Goal: Use online tool/utility: Use online tool/utility

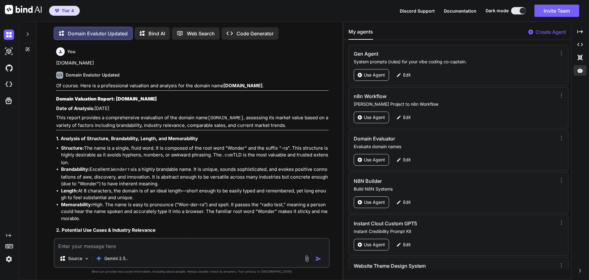
scroll to position [64, 0]
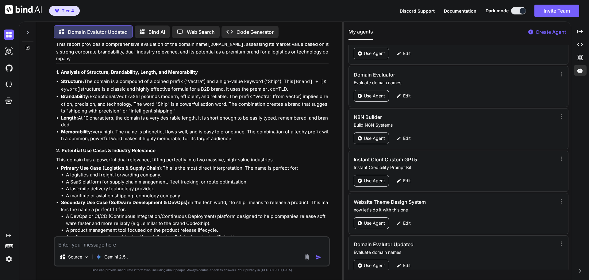
click at [89, 244] on textarea at bounding box center [192, 242] width 274 height 11
paste textarea "[DOMAIN_NAME]"
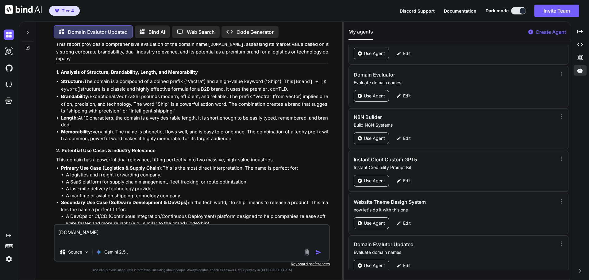
click at [319, 253] on img "button" at bounding box center [319, 252] width 6 height 6
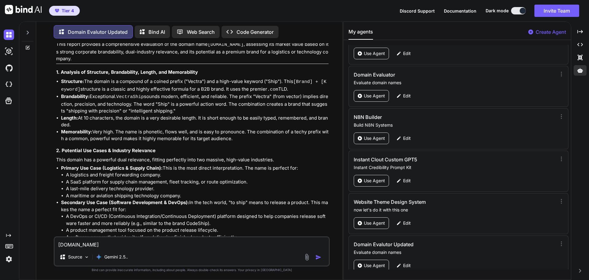
click at [319, 253] on div "Source Gemini 2.5.." at bounding box center [192, 258] width 274 height 15
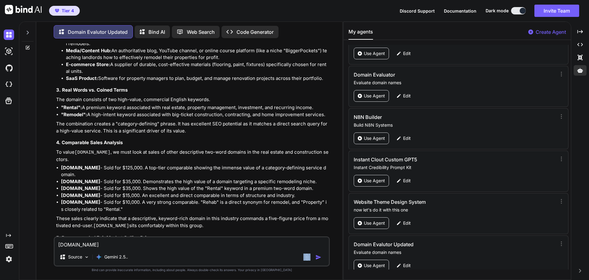
scroll to position [16377, 0]
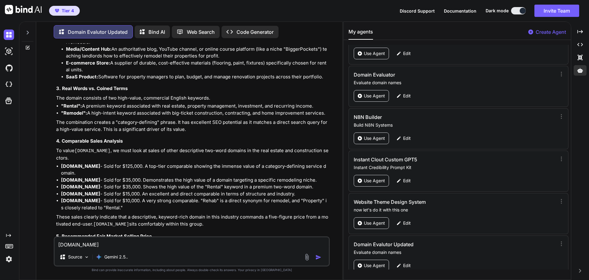
click at [87, 245] on textarea "[DOMAIN_NAME]" at bounding box center [192, 242] width 274 height 11
paste textarea "swiftdecks"
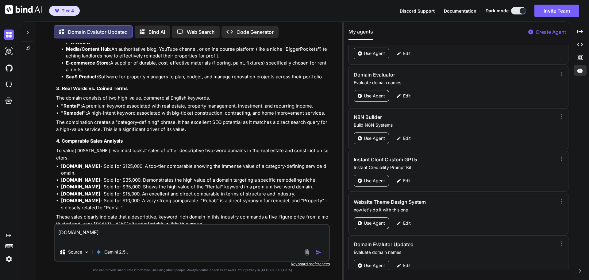
click at [317, 252] on img "button" at bounding box center [319, 252] width 6 height 6
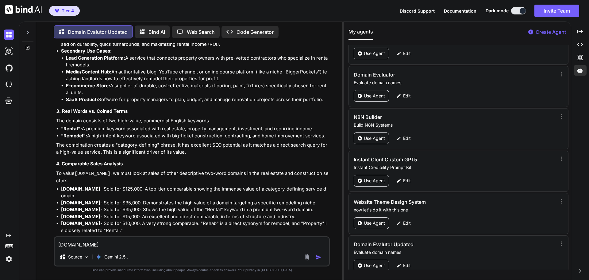
scroll to position [16352, 0]
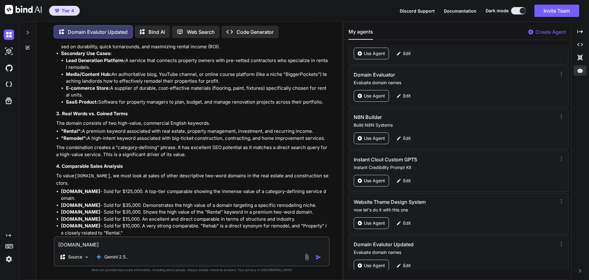
click at [75, 245] on textarea "[DOMAIN_NAME]" at bounding box center [192, 242] width 274 height 11
paste textarea "inglessport"
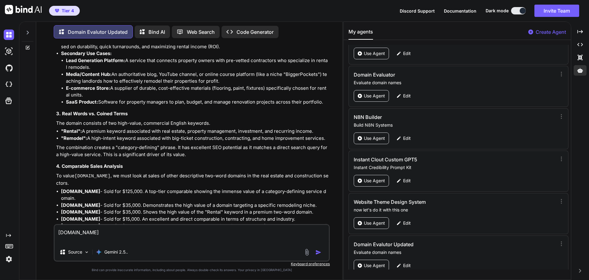
type textarea "[DOMAIN_NAME]"
click at [318, 253] on img "button" at bounding box center [319, 252] width 6 height 6
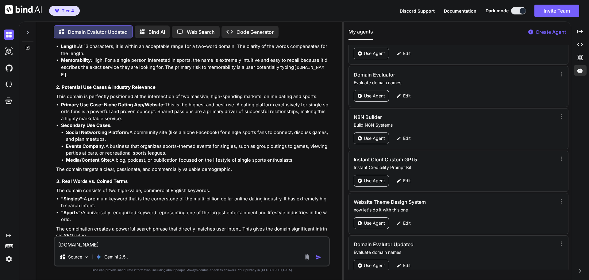
scroll to position [17542, 0]
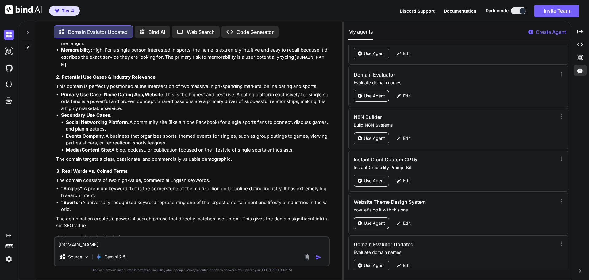
click at [105, 247] on textarea "[DOMAIN_NAME]" at bounding box center [192, 242] width 274 height 11
paste textarea "[DOMAIN_NAME]"
type textarea "[DOMAIN_NAME]"
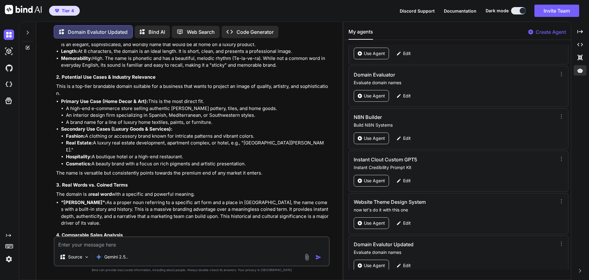
scroll to position [18154, 0]
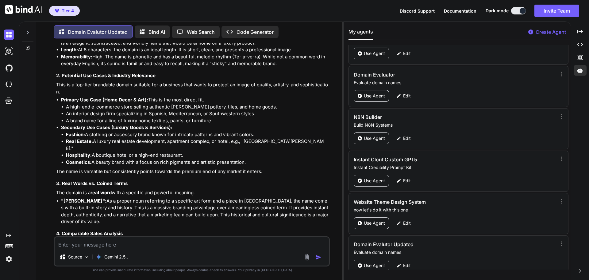
click at [84, 246] on textarea at bounding box center [192, 242] width 274 height 11
paste textarea "[DOMAIN_NAME]"
type textarea "[DOMAIN_NAME]"
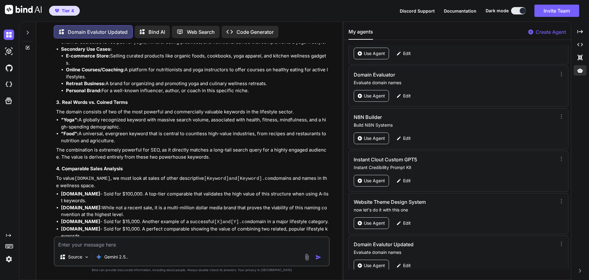
scroll to position [18852, 0]
